Goal: Transaction & Acquisition: Purchase product/service

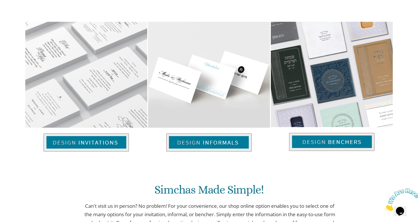
click at [337, 139] on img at bounding box center [331, 142] width 85 height 18
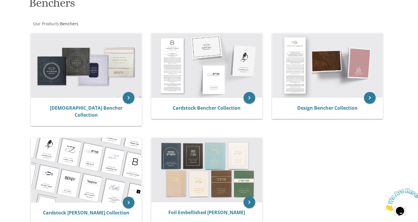
scroll to position [96, 0]
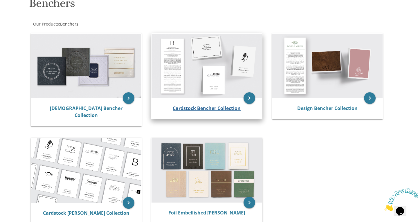
click at [210, 110] on link "Cardstock Bencher Collection" at bounding box center [207, 108] width 68 height 6
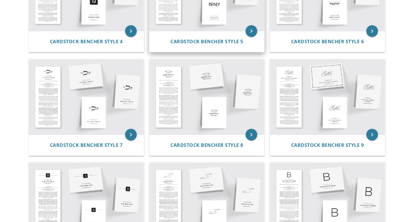
scroll to position [282, 0]
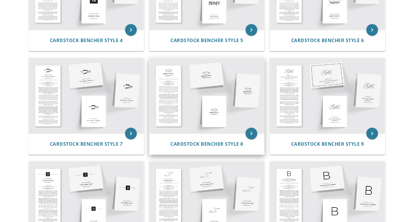
click at [210, 122] on img at bounding box center [206, 95] width 115 height 75
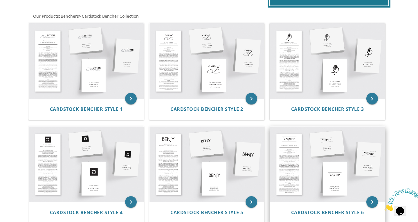
scroll to position [109, 0]
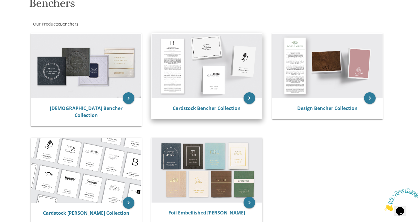
click at [211, 74] on img at bounding box center [207, 66] width 111 height 64
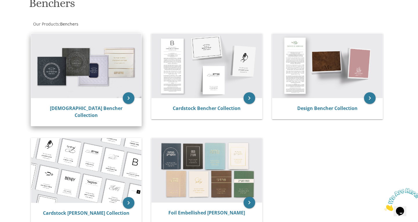
click at [55, 98] on div "Judaica Bencher Collection" at bounding box center [86, 112] width 111 height 28
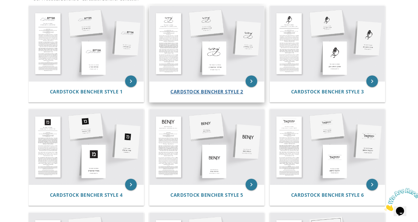
scroll to position [127, 0]
click at [222, 52] on img at bounding box center [206, 43] width 115 height 75
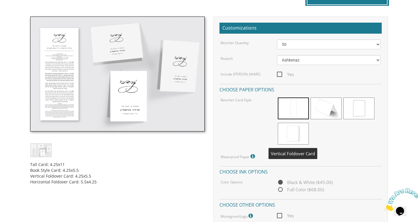
scroll to position [164, 0]
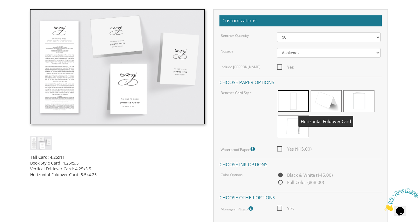
click at [329, 103] on span at bounding box center [326, 101] width 31 height 22
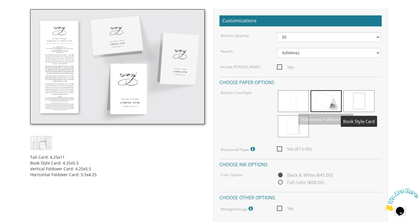
drag, startPoint x: 358, startPoint y: 95, endPoint x: 360, endPoint y: 114, distance: 18.7
click at [360, 114] on div at bounding box center [329, 114] width 104 height 50
click at [357, 95] on span at bounding box center [358, 101] width 31 height 22
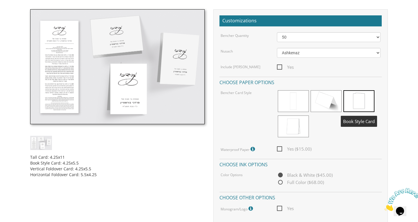
click at [357, 95] on span at bounding box center [358, 101] width 31 height 22
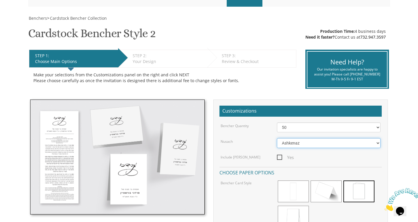
scroll to position [79, 0]
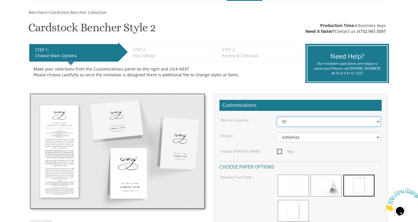
select select "100"
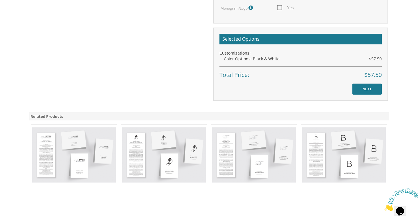
scroll to position [0, 0]
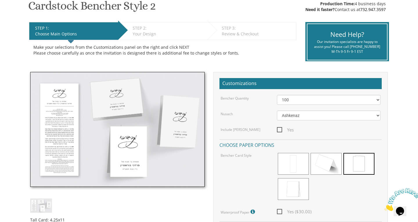
click at [153, 29] on div "STEP 2: EDIT" at bounding box center [169, 28] width 72 height 6
click at [140, 33] on div "Your Design" at bounding box center [169, 34] width 72 height 6
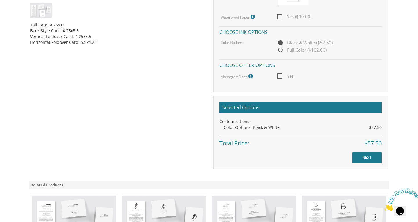
click at [367, 155] on input "NEXT" at bounding box center [366, 157] width 29 height 11
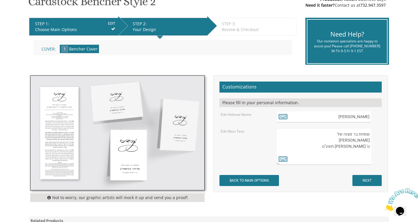
scroll to position [106, 0]
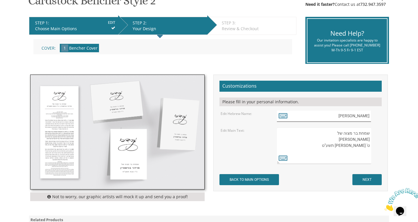
click at [353, 114] on input "[PERSON_NAME]" at bounding box center [324, 116] width 94 height 11
type input "מ"
click at [283, 115] on icon at bounding box center [283, 115] width 9 height 8
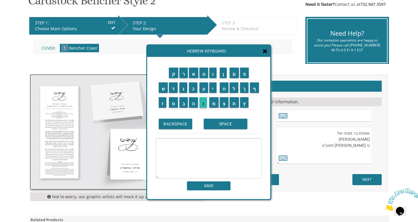
click at [203, 104] on input "נ" at bounding box center [203, 102] width 8 height 10
type textarea "נ"
click at [264, 54] on span at bounding box center [265, 51] width 5 height 6
